Goal: Find specific page/section: Find specific page/section

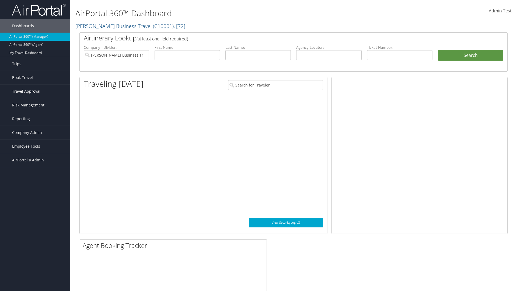
click at [35, 91] on span "Travel Approval" at bounding box center [26, 91] width 28 height 13
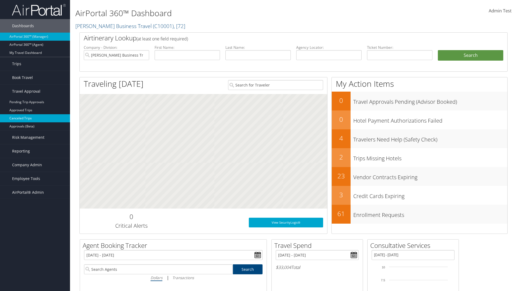
click at [35, 118] on link "Canceled Trips" at bounding box center [35, 118] width 70 height 8
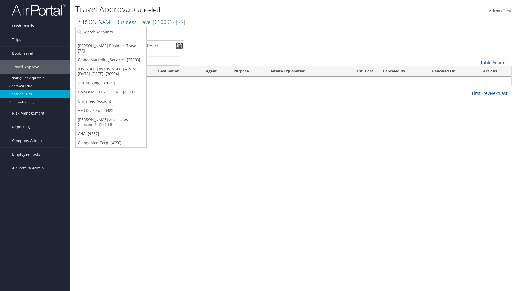
click at [111, 32] on input "search" at bounding box center [111, 32] width 71 height 10
type input "[PERSON_NAME] Business Travel"
click at [118, 42] on div "Christopherson Business Travel (C10001), [72]" at bounding box center [119, 41] width 92 height 5
